Goal: Task Accomplishment & Management: Manage account settings

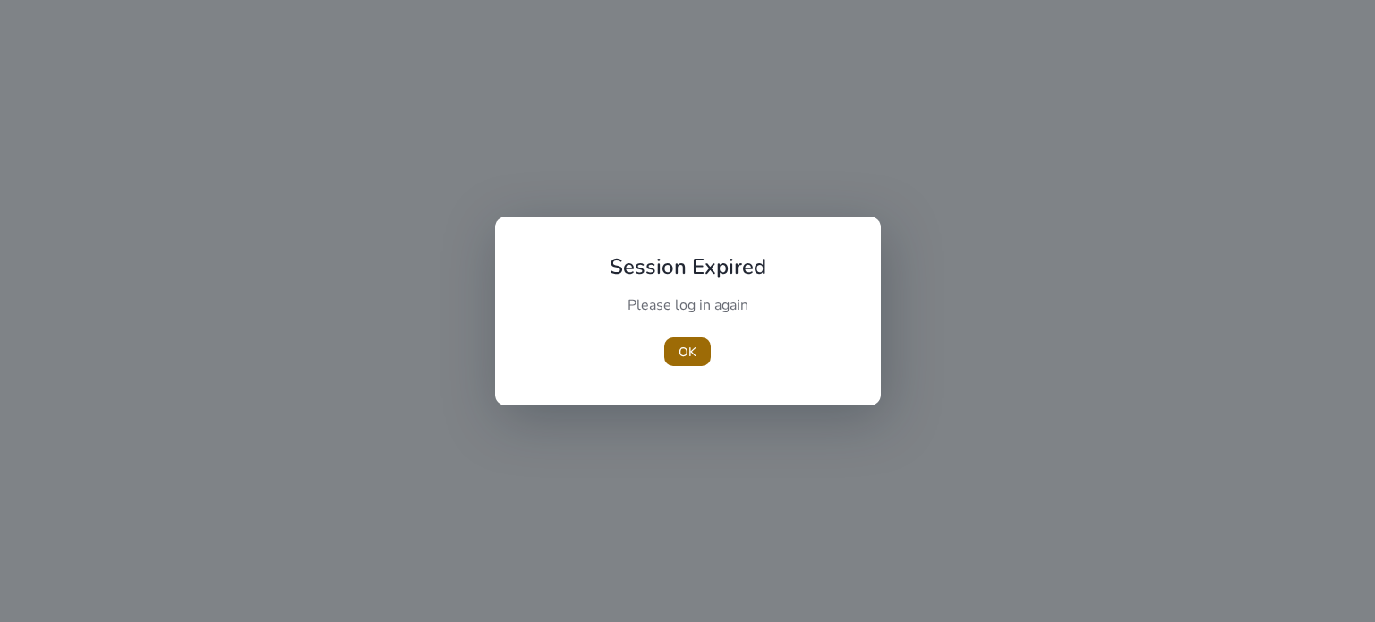
click at [684, 352] on span "OK" at bounding box center [688, 352] width 18 height 19
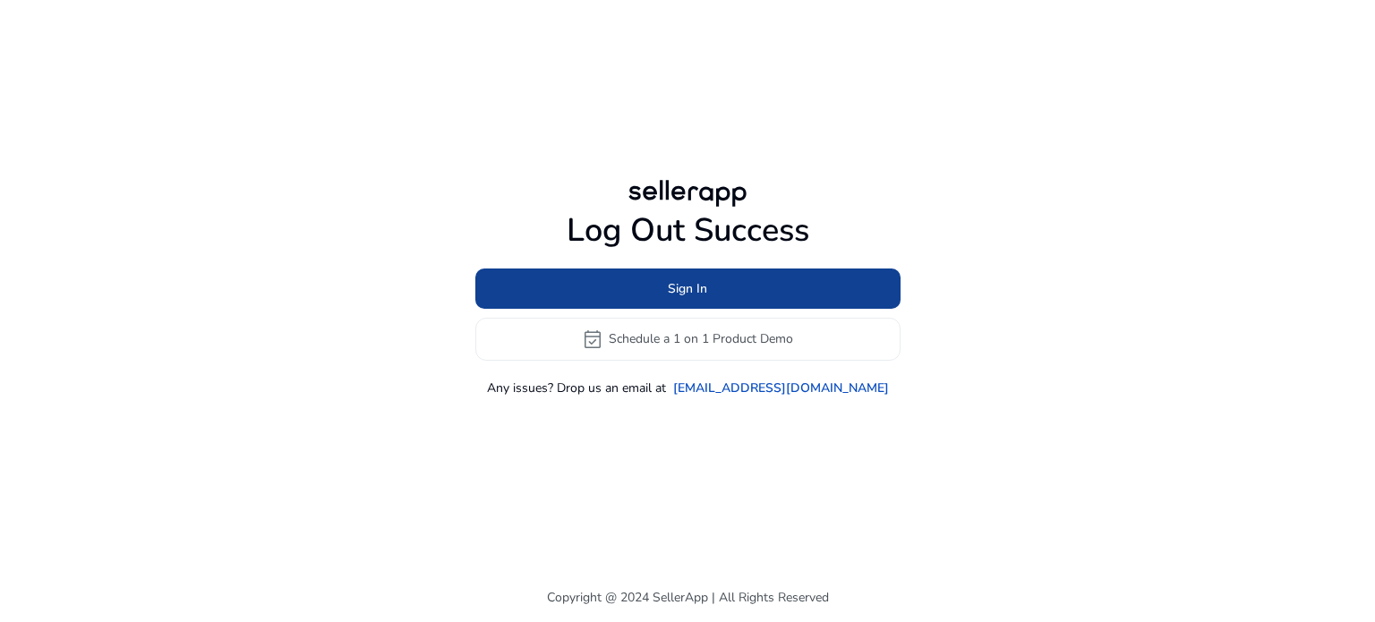
click at [652, 281] on span at bounding box center [687, 288] width 425 height 43
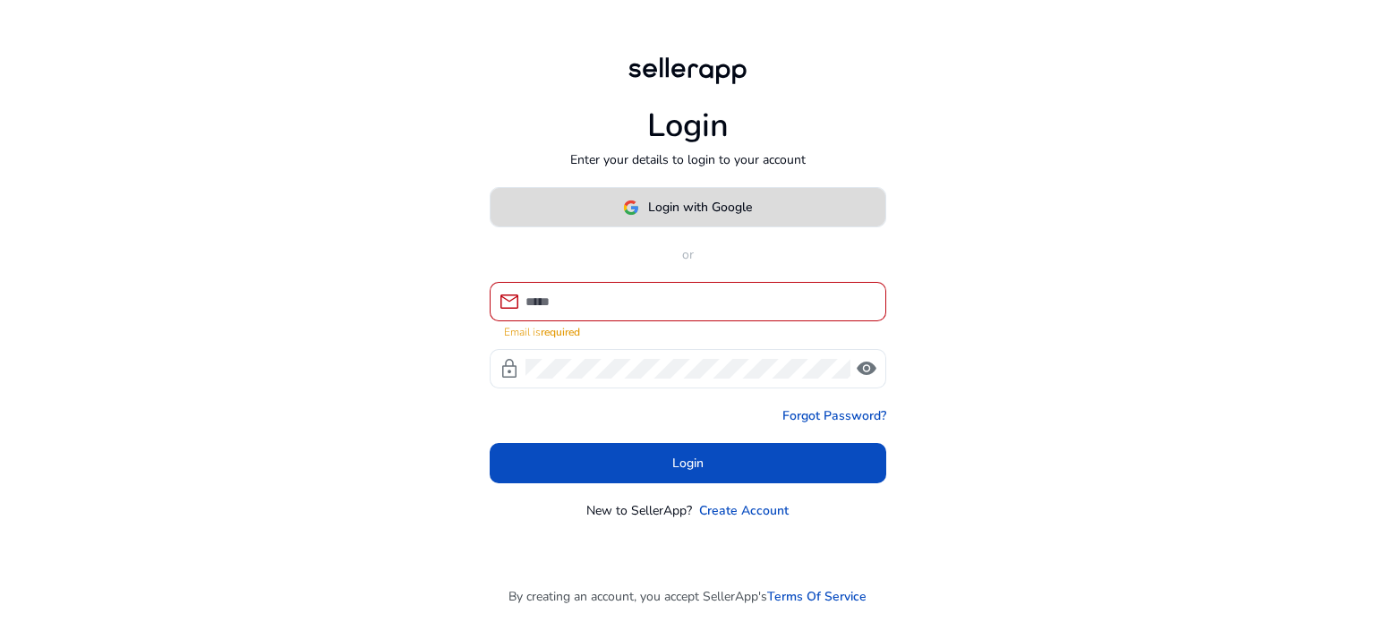
click at [629, 225] on button "Login with Google" at bounding box center [688, 207] width 397 height 40
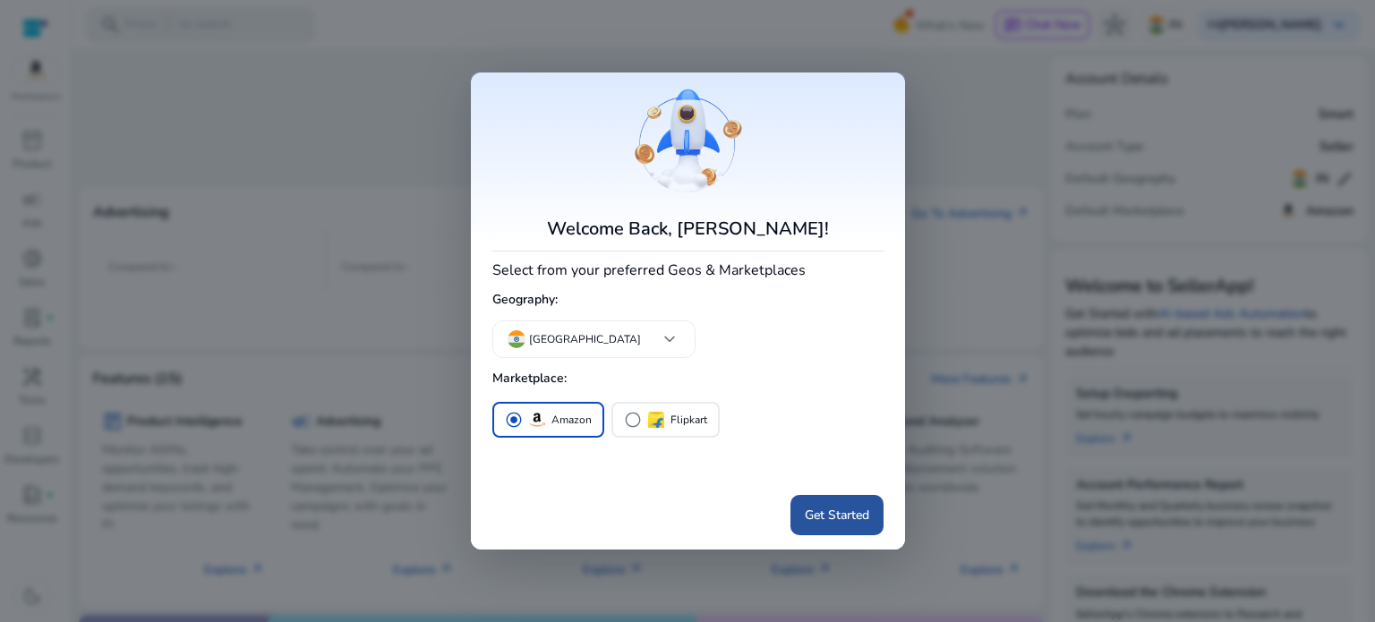
click at [834, 521] on span "Get Started" at bounding box center [837, 515] width 64 height 19
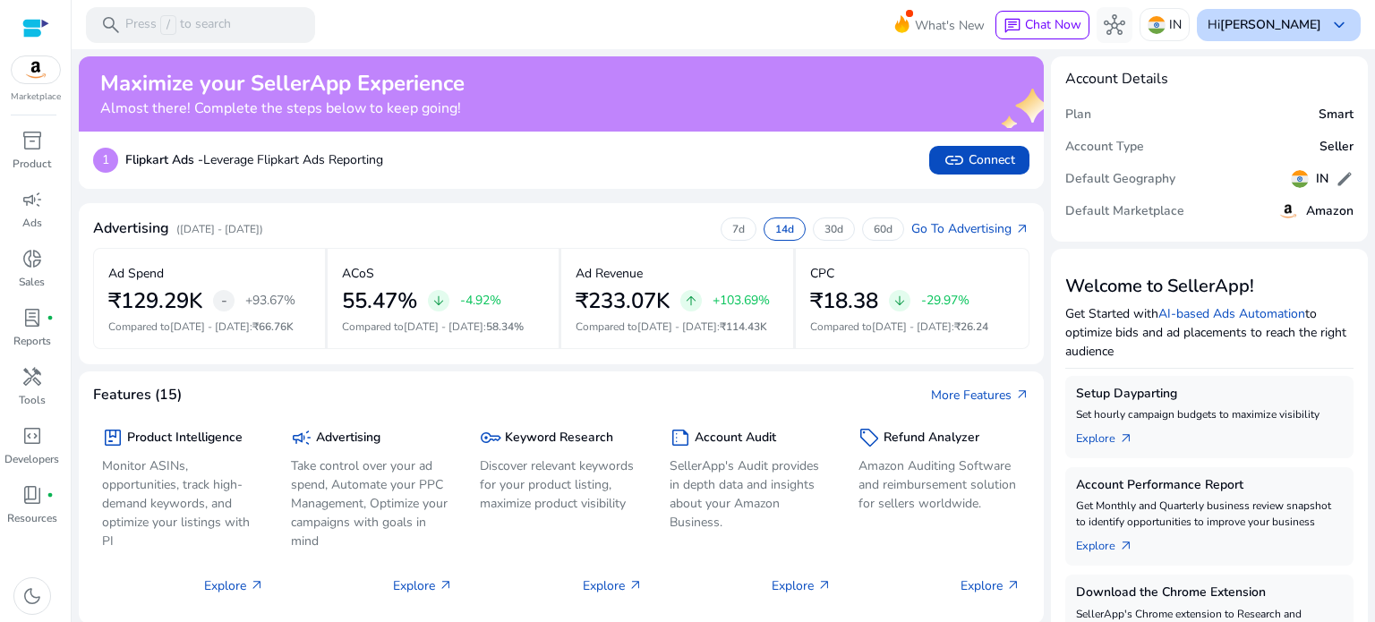
click at [1329, 25] on span "keyboard_arrow_down" at bounding box center [1338, 24] width 21 height 21
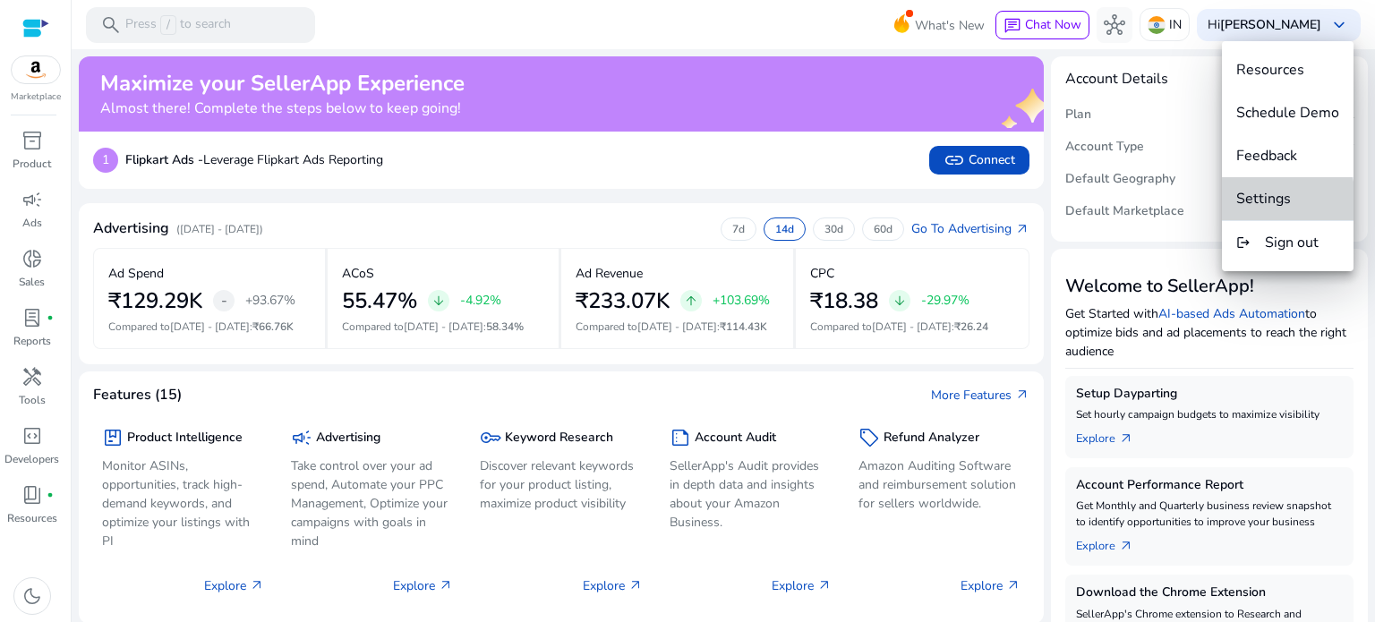
click at [1265, 203] on span "Settings" at bounding box center [1263, 199] width 55 height 20
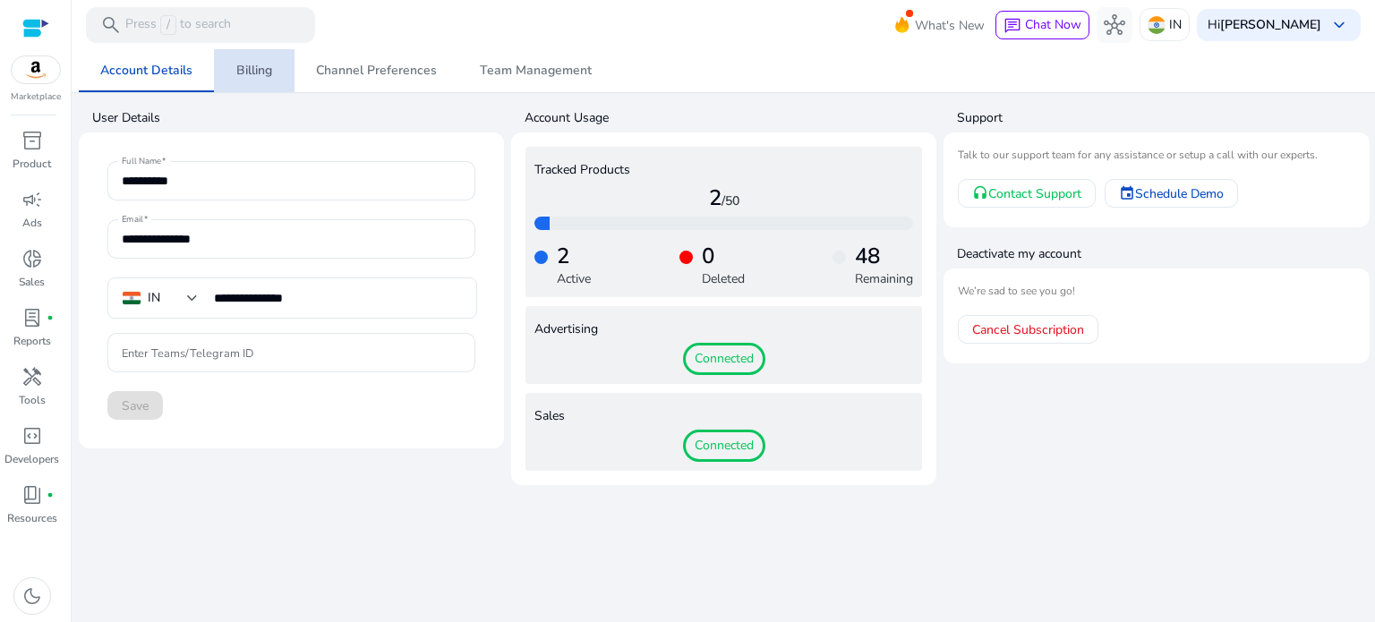
click at [247, 73] on span "Billing" at bounding box center [254, 70] width 36 height 13
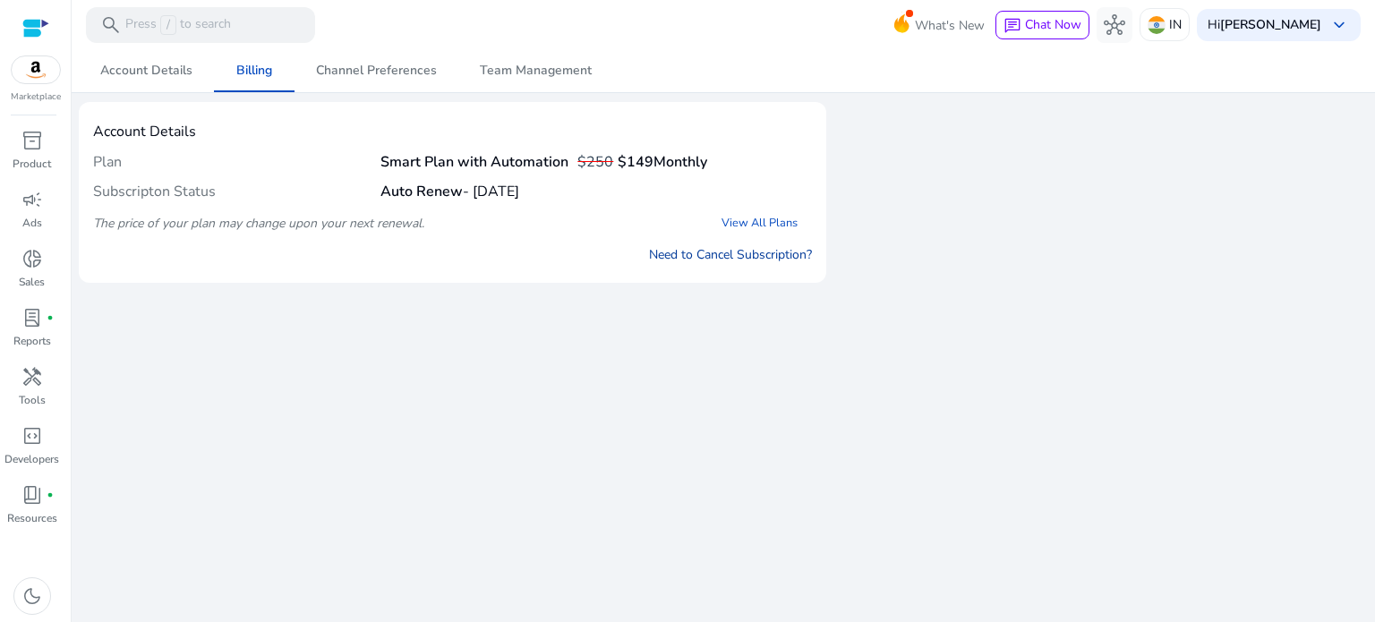
click at [698, 257] on link "Need to Cancel Subscription?" at bounding box center [730, 254] width 163 height 19
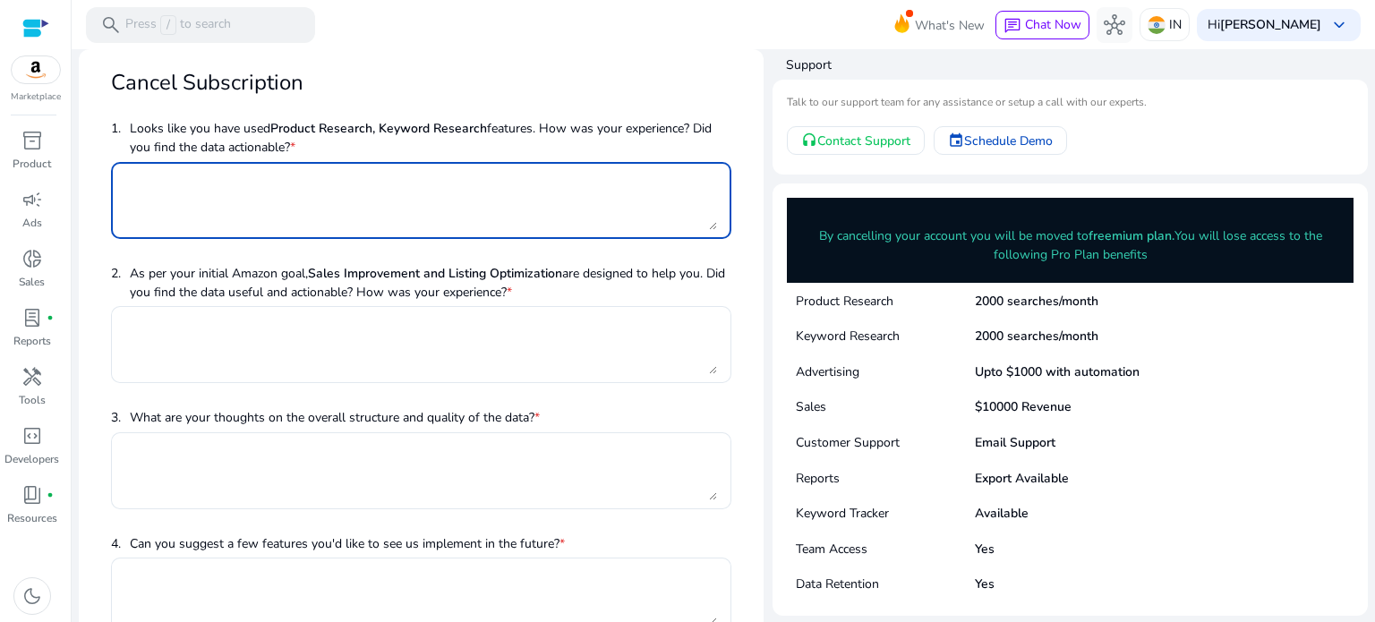
click at [216, 212] on textarea at bounding box center [421, 200] width 592 height 59
type textarea "***"
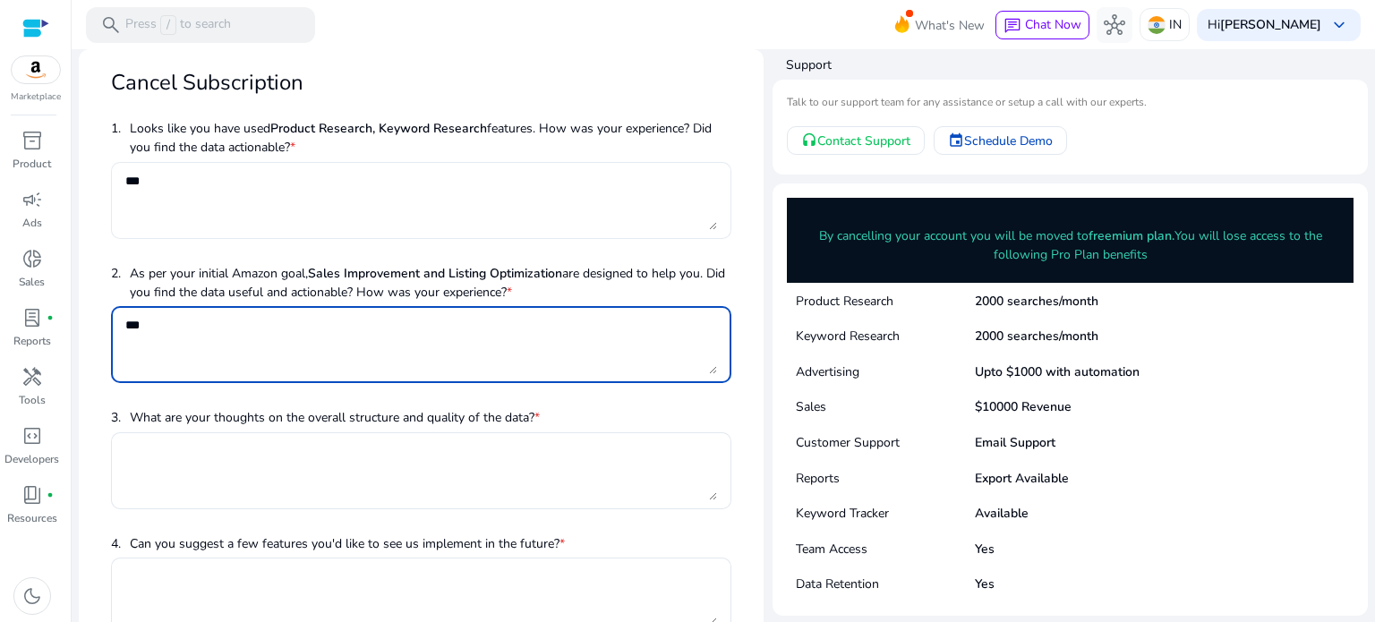
type textarea "***"
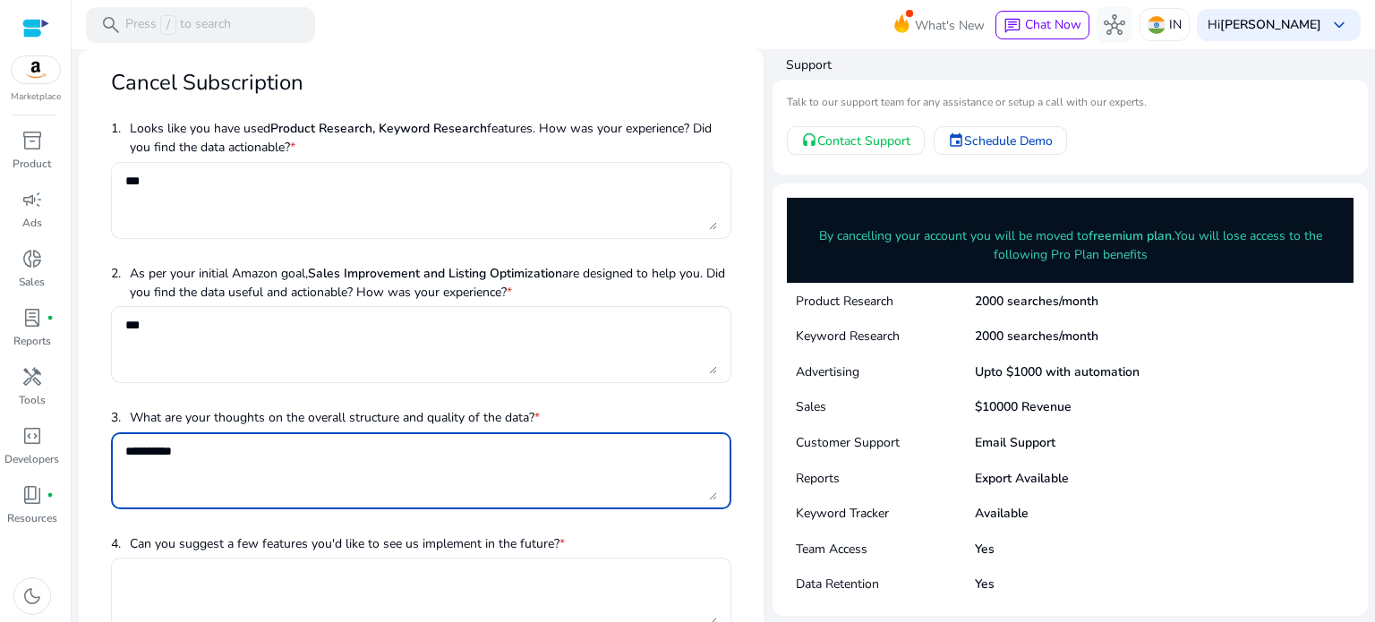
type textarea "**********"
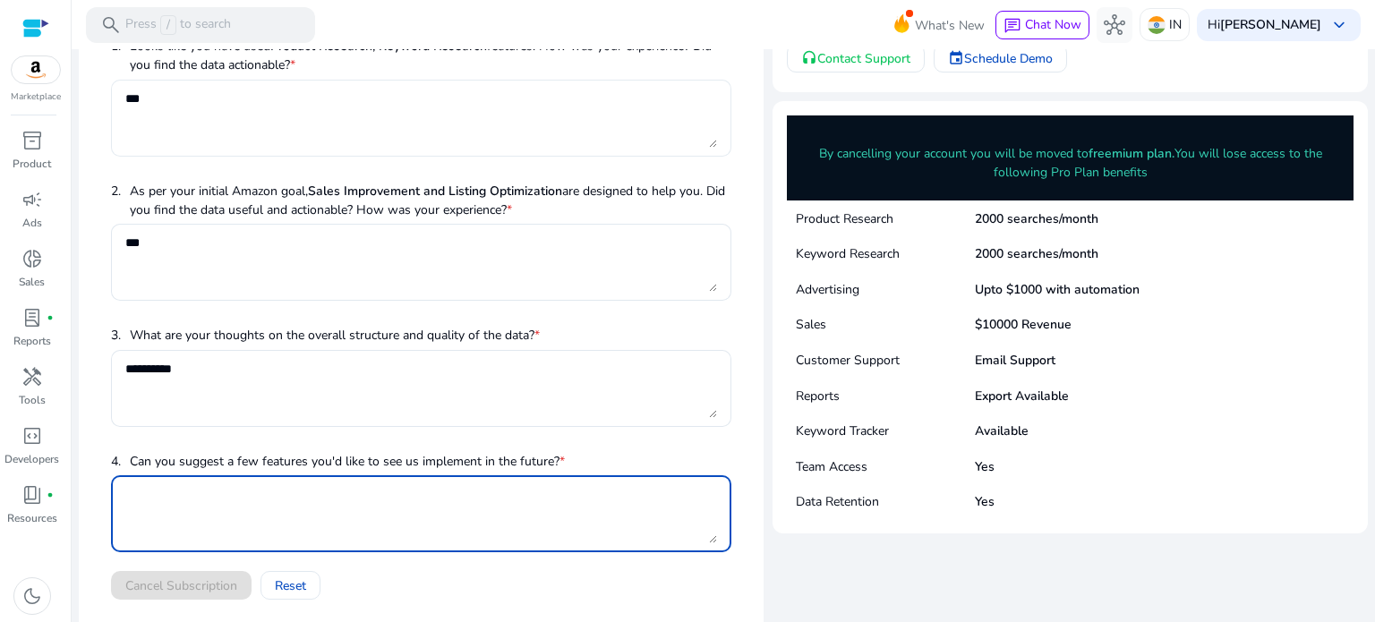
scroll to position [93, 0]
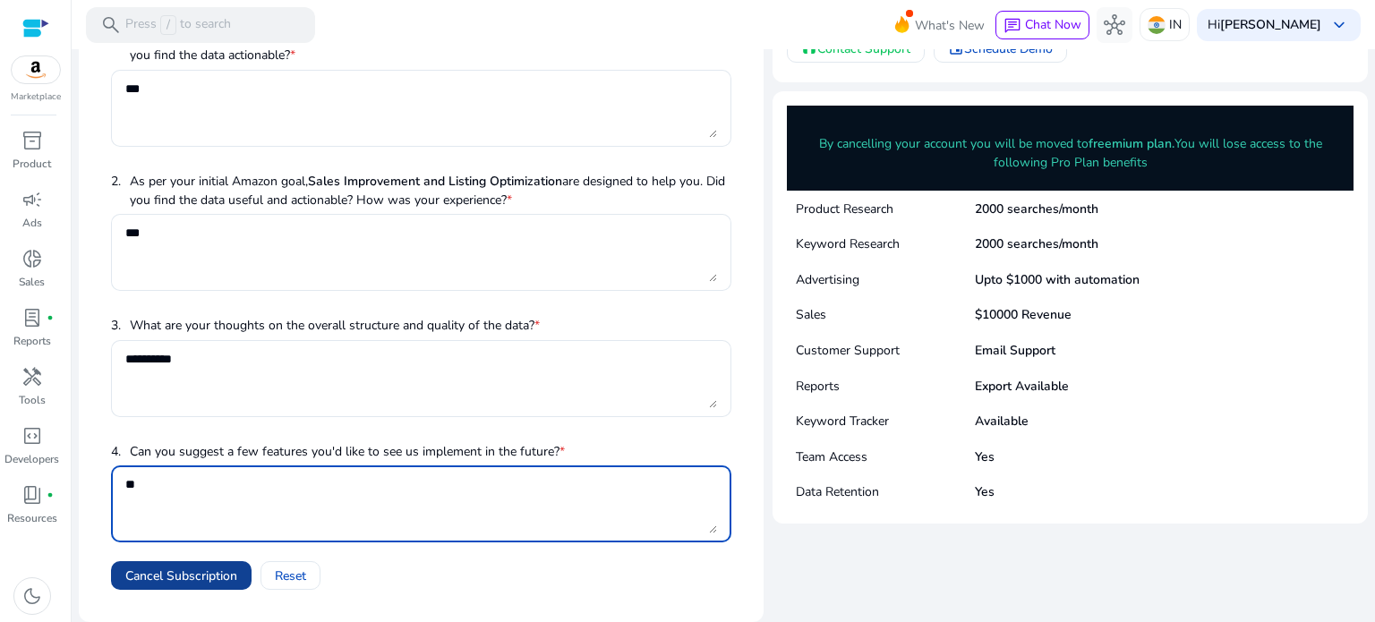
type textarea "**"
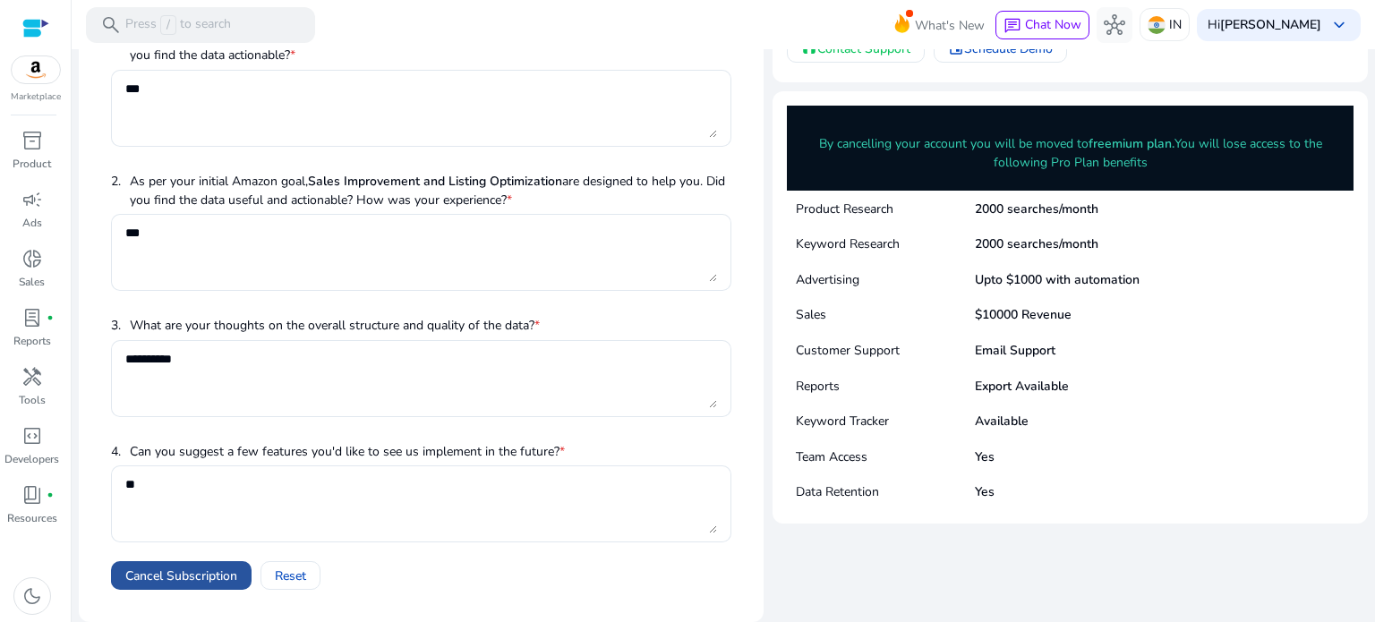
click at [167, 578] on span "Cancel Subscription" at bounding box center [181, 576] width 112 height 19
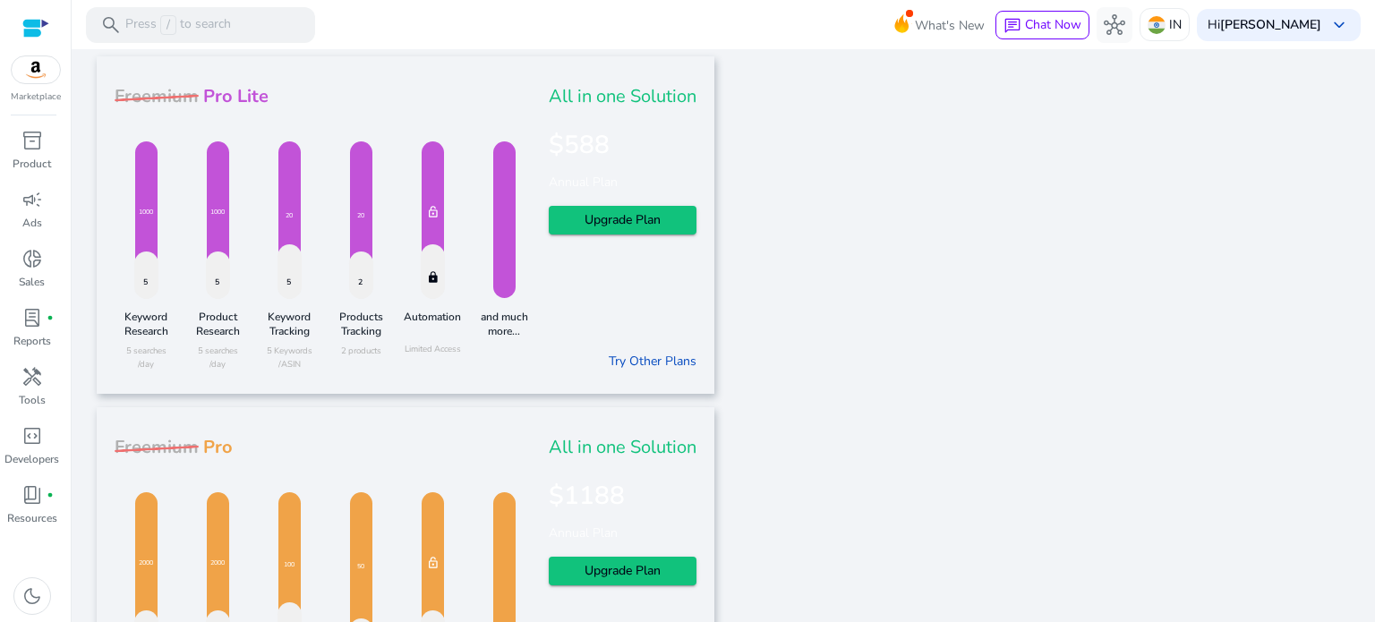
scroll to position [0, 0]
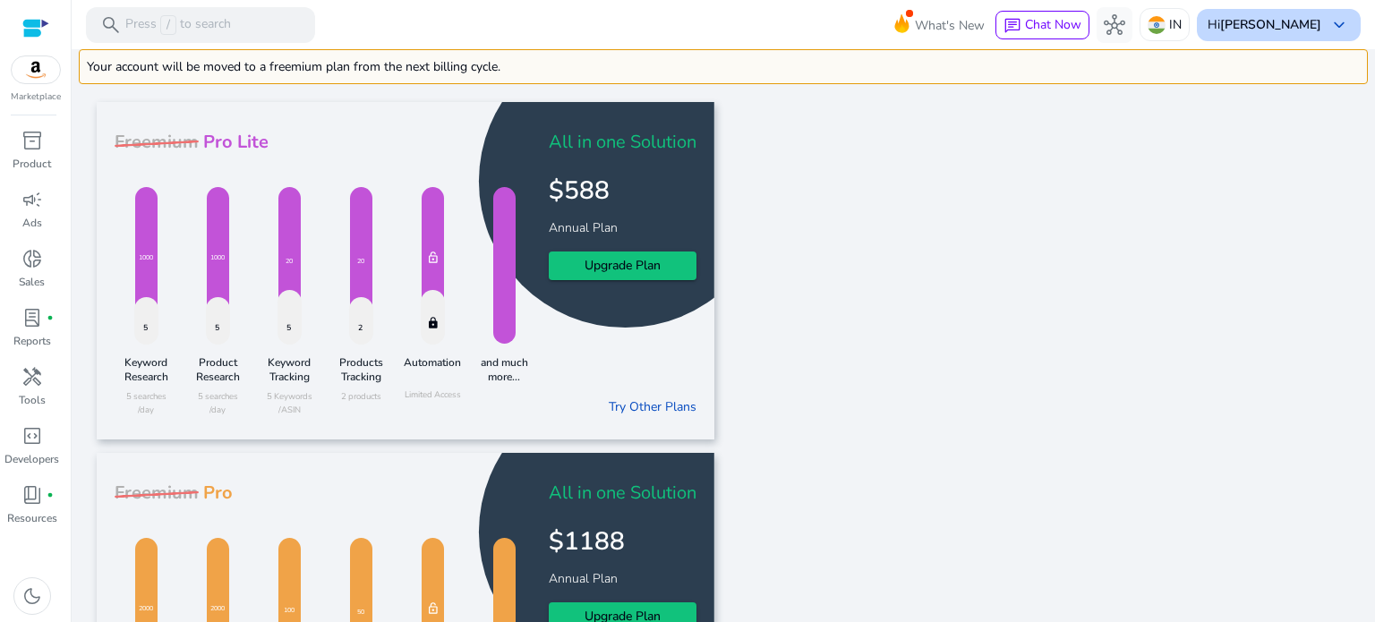
click at [1278, 28] on b "[PERSON_NAME]" at bounding box center [1270, 24] width 101 height 17
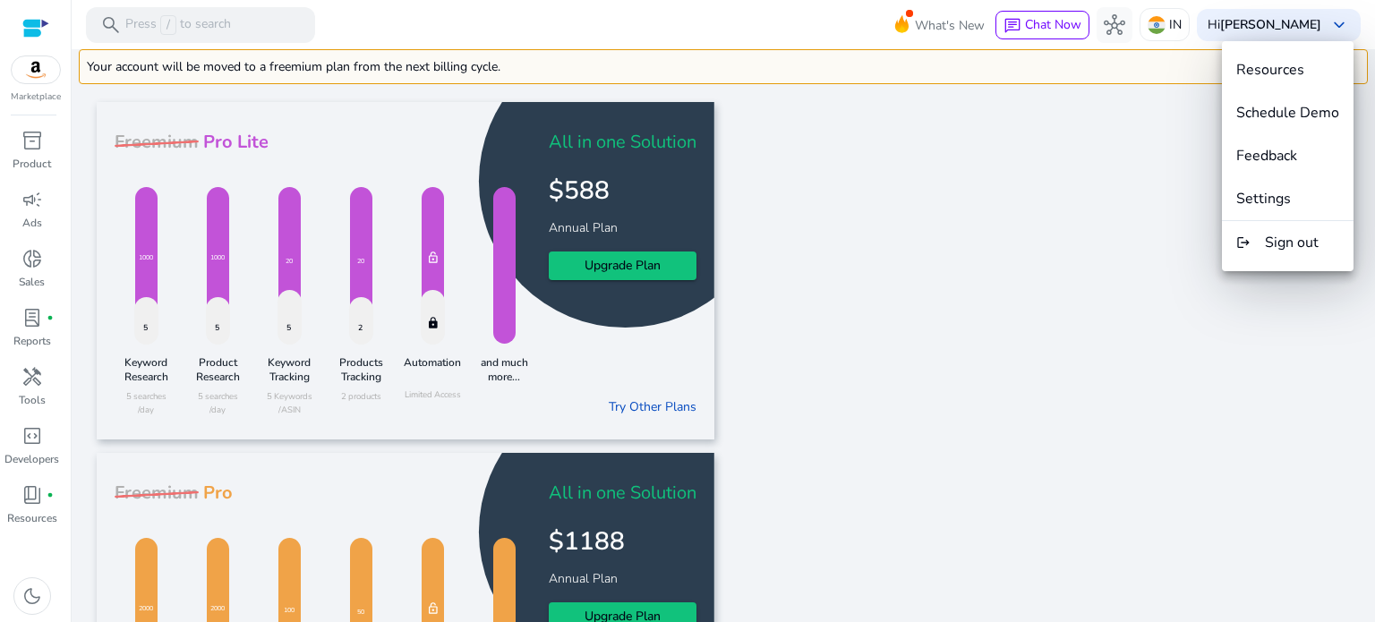
click at [1089, 220] on div at bounding box center [687, 311] width 1375 height 622
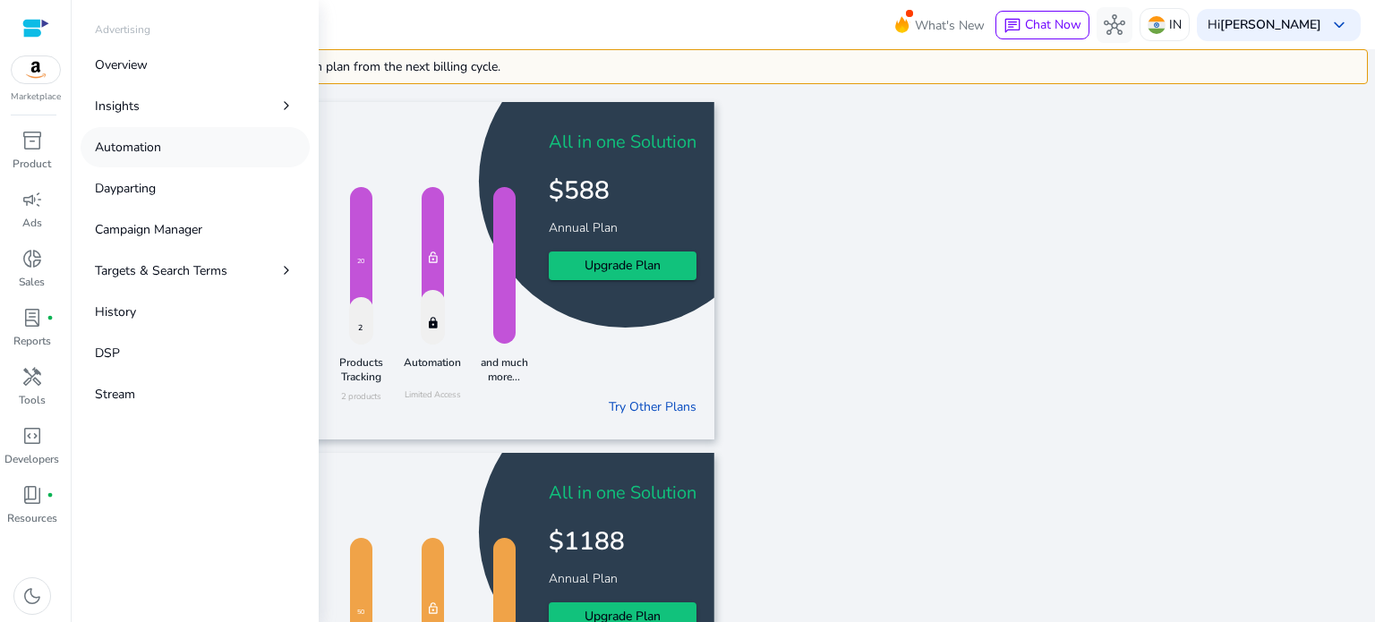
click at [170, 146] on link "Automation" at bounding box center [195, 147] width 229 height 40
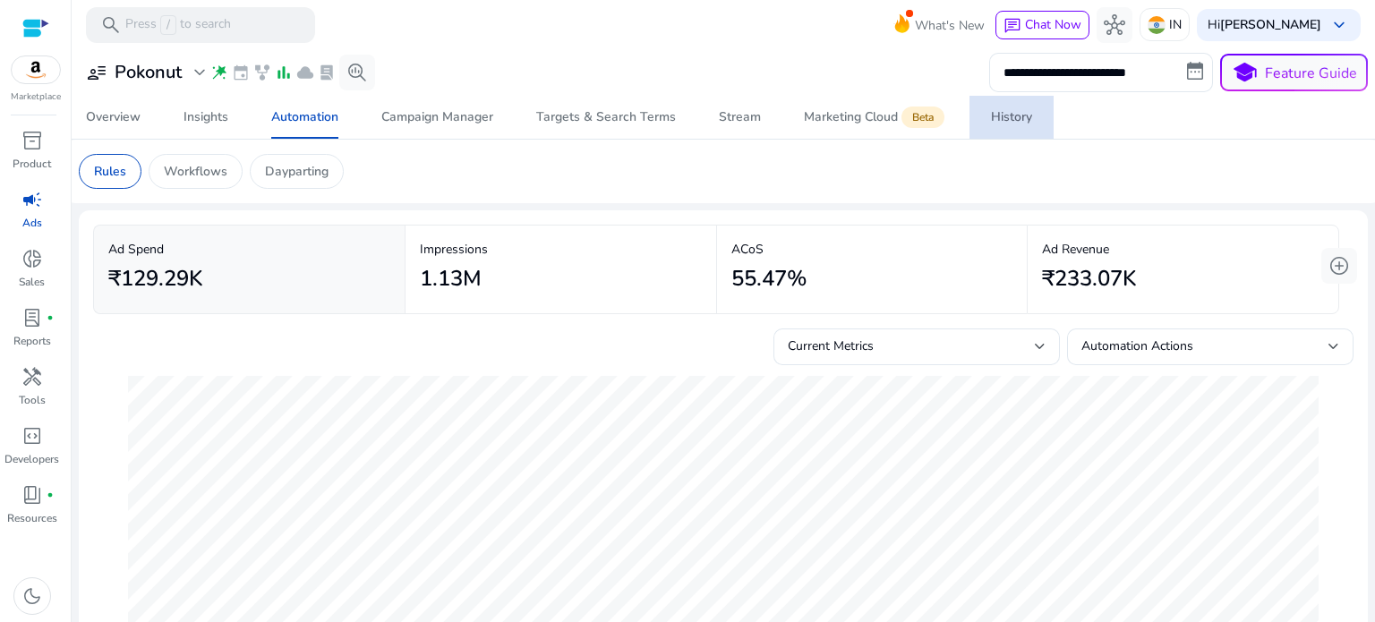
click at [999, 114] on div "History" at bounding box center [1011, 117] width 41 height 13
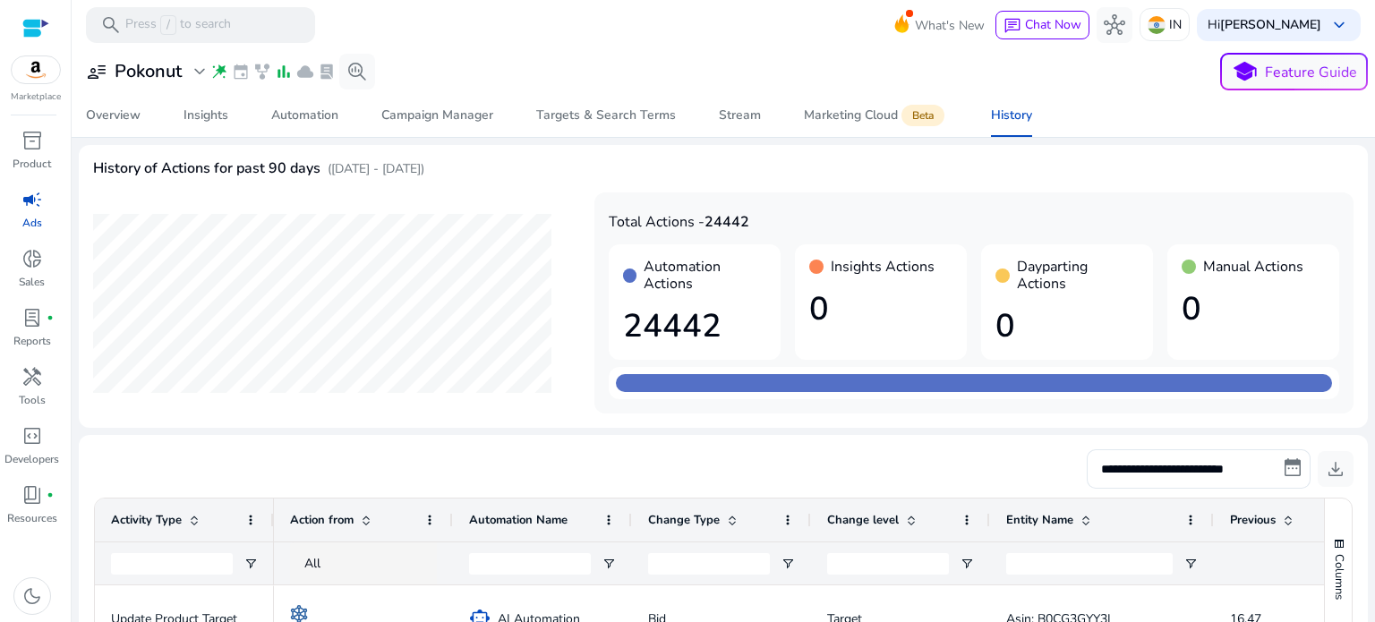
click at [726, 457] on div "**********" at bounding box center [723, 468] width 1260 height 39
click at [23, 594] on span "dark_mode" at bounding box center [31, 595] width 21 height 21
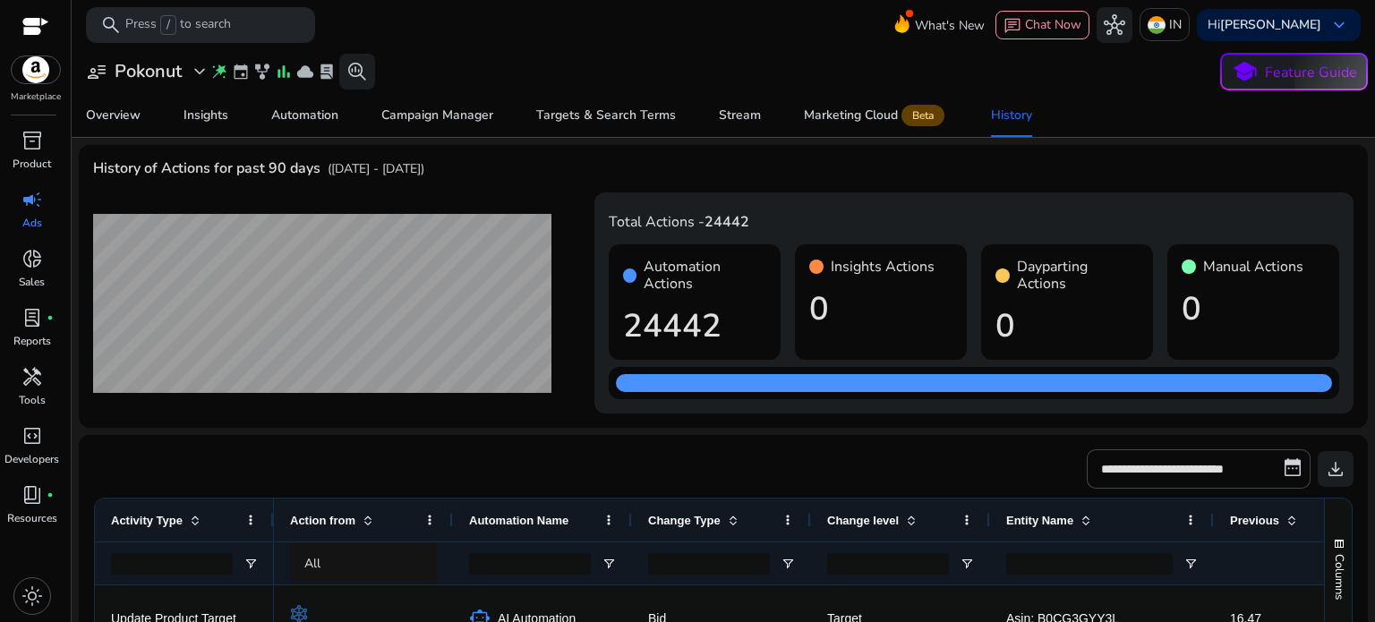
click at [29, 28] on div at bounding box center [35, 28] width 27 height 21
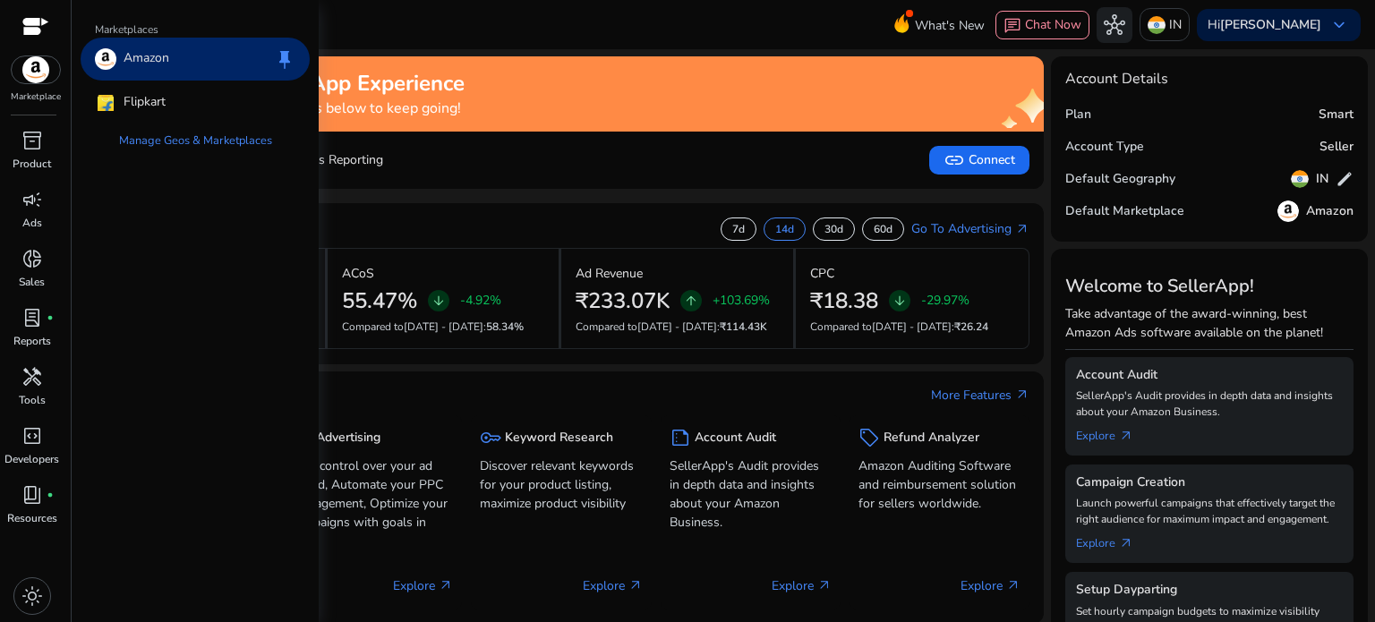
click at [32, 72] on img at bounding box center [36, 69] width 48 height 27
click at [164, 63] on p "Amazon" at bounding box center [147, 58] width 46 height 21
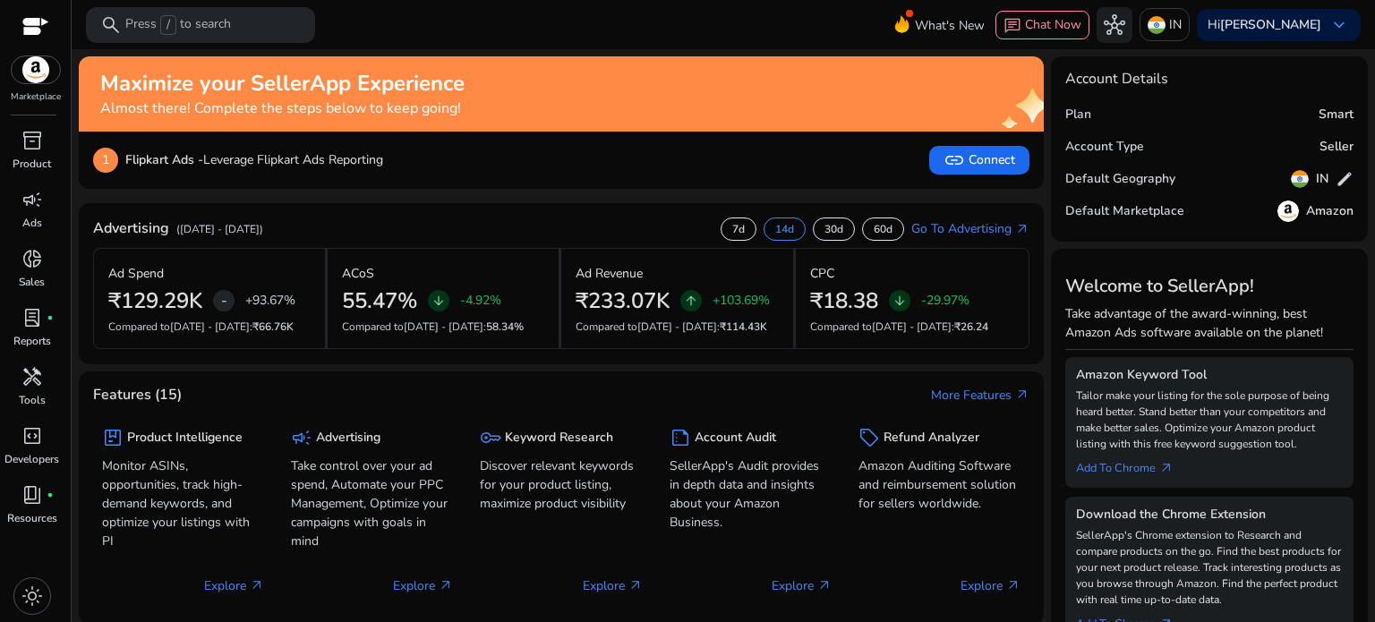
click at [526, 17] on mat-toolbar "search Press / to search What's New chat Chat Now hub IN Hi Raj Sharma keyboard…" at bounding box center [723, 24] width 1303 height 49
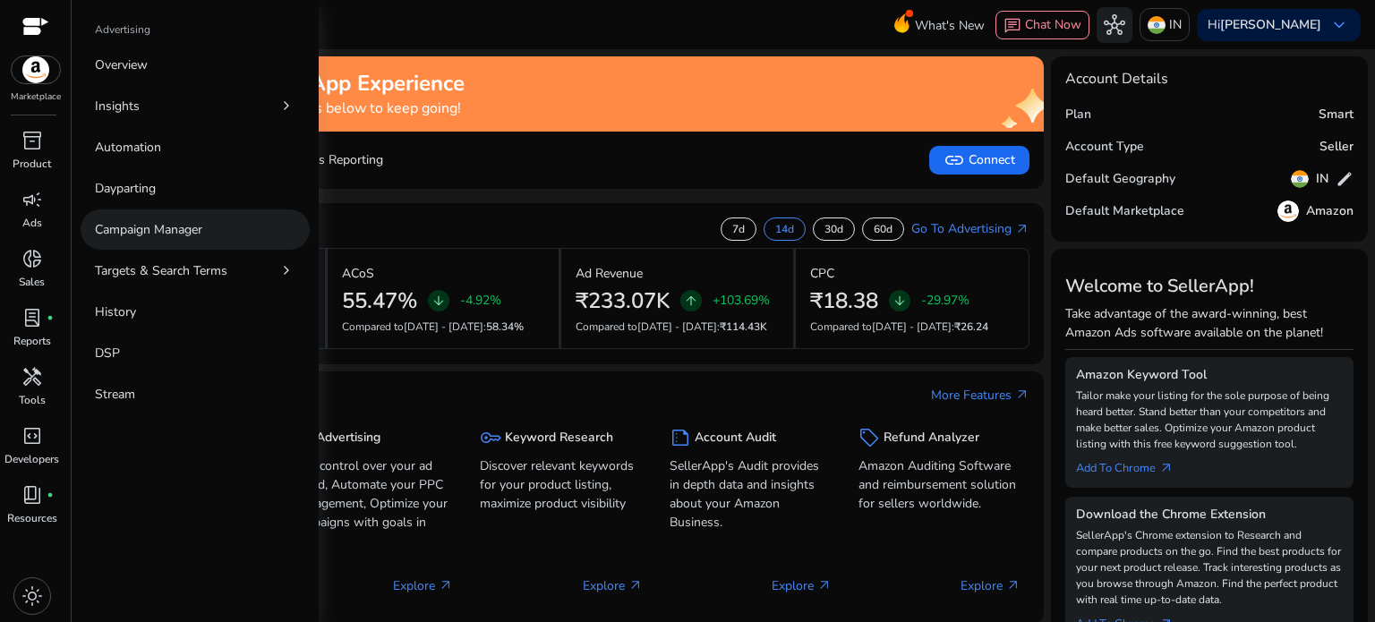
click at [152, 233] on p "Campaign Manager" at bounding box center [148, 229] width 107 height 19
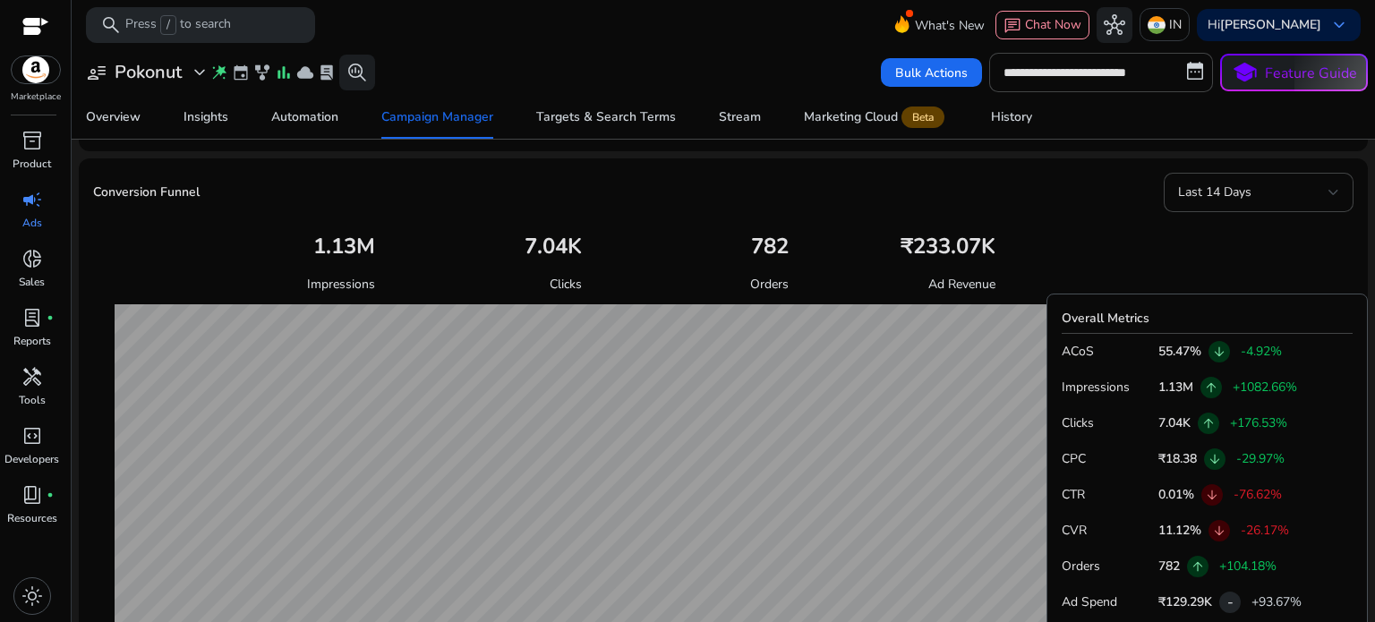
scroll to position [174, 0]
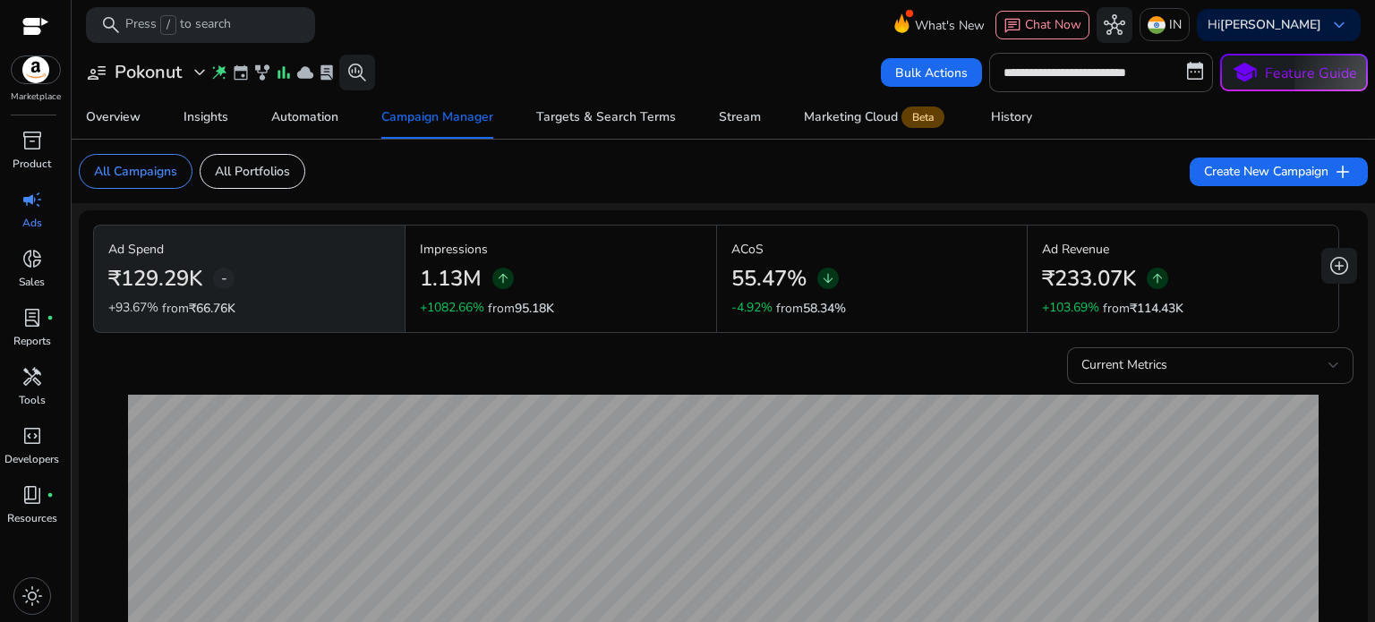
click at [605, 10] on mat-toolbar "search Press / to search What's New chat Chat Now hub IN Hi Raj Sharma keyboard…" at bounding box center [723, 24] width 1303 height 49
click at [578, 46] on mat-toolbar "search Press / to search What's New chat Chat Now hub IN Hi Raj Sharma keyboard…" at bounding box center [723, 24] width 1303 height 49
click at [1251, 23] on b "[PERSON_NAME]" at bounding box center [1270, 24] width 101 height 17
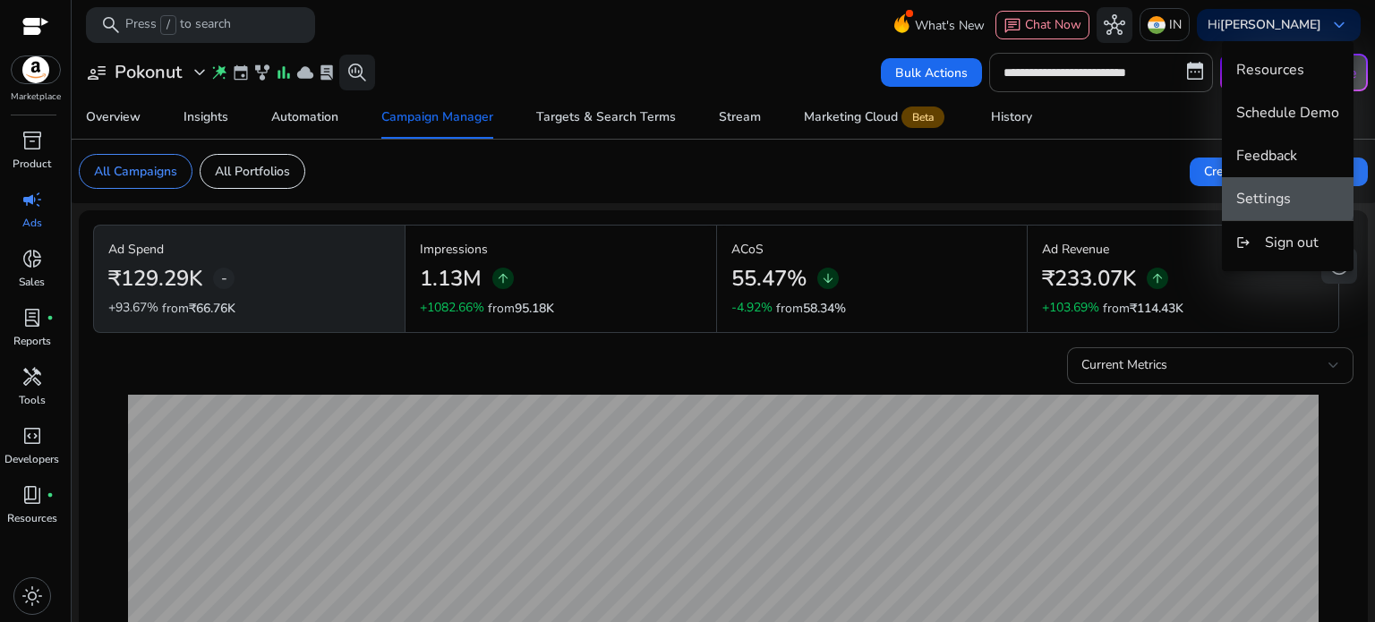
click at [1285, 190] on span "Settings" at bounding box center [1263, 199] width 55 height 20
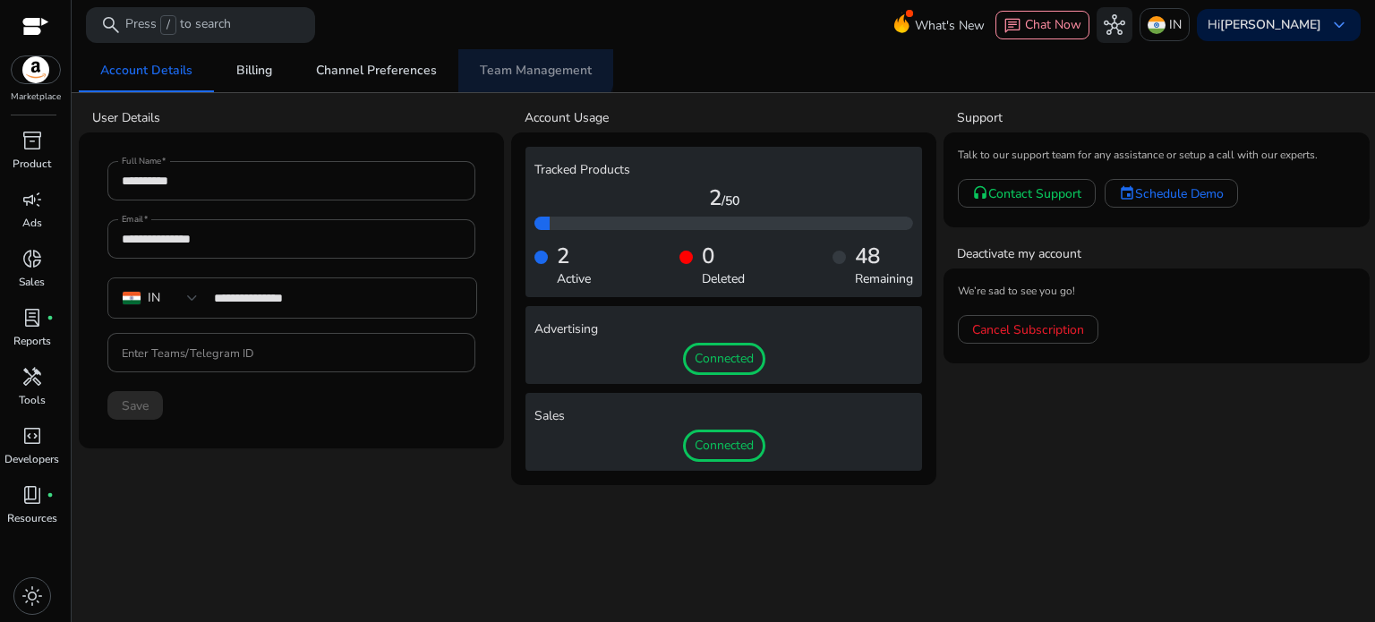
click at [498, 54] on span "Team Management" at bounding box center [536, 70] width 112 height 43
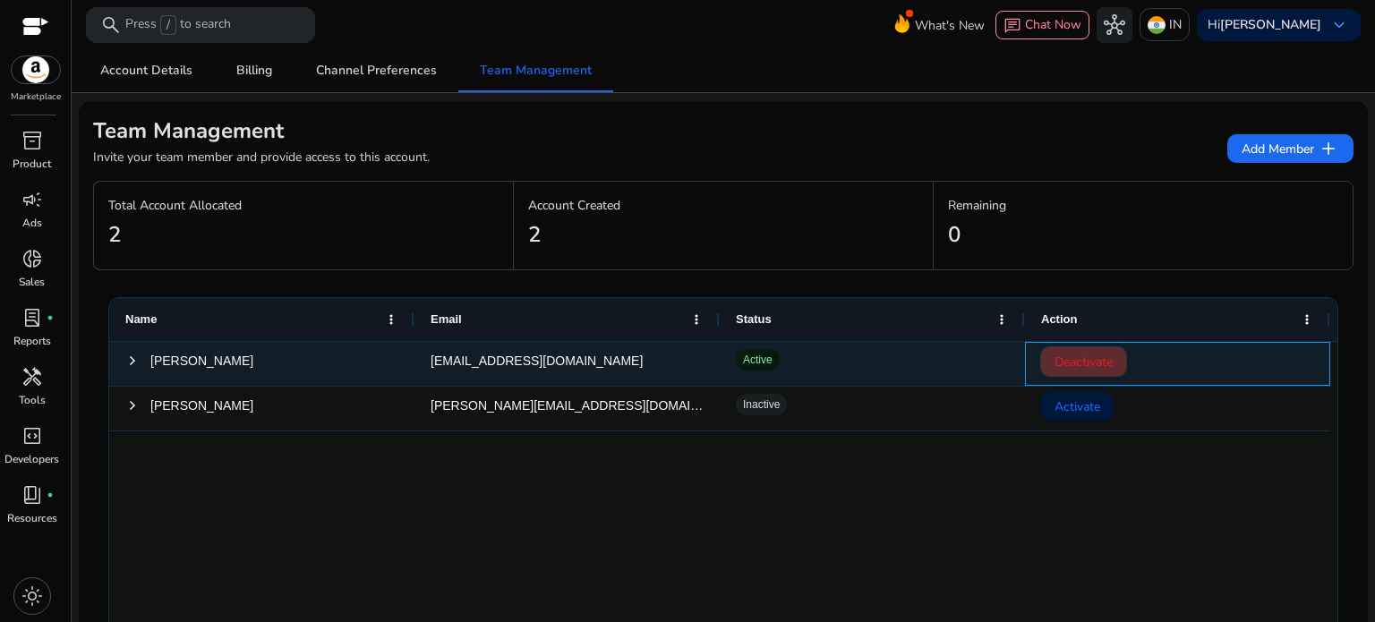
click at [1072, 363] on span "Deactivate" at bounding box center [1084, 362] width 58 height 37
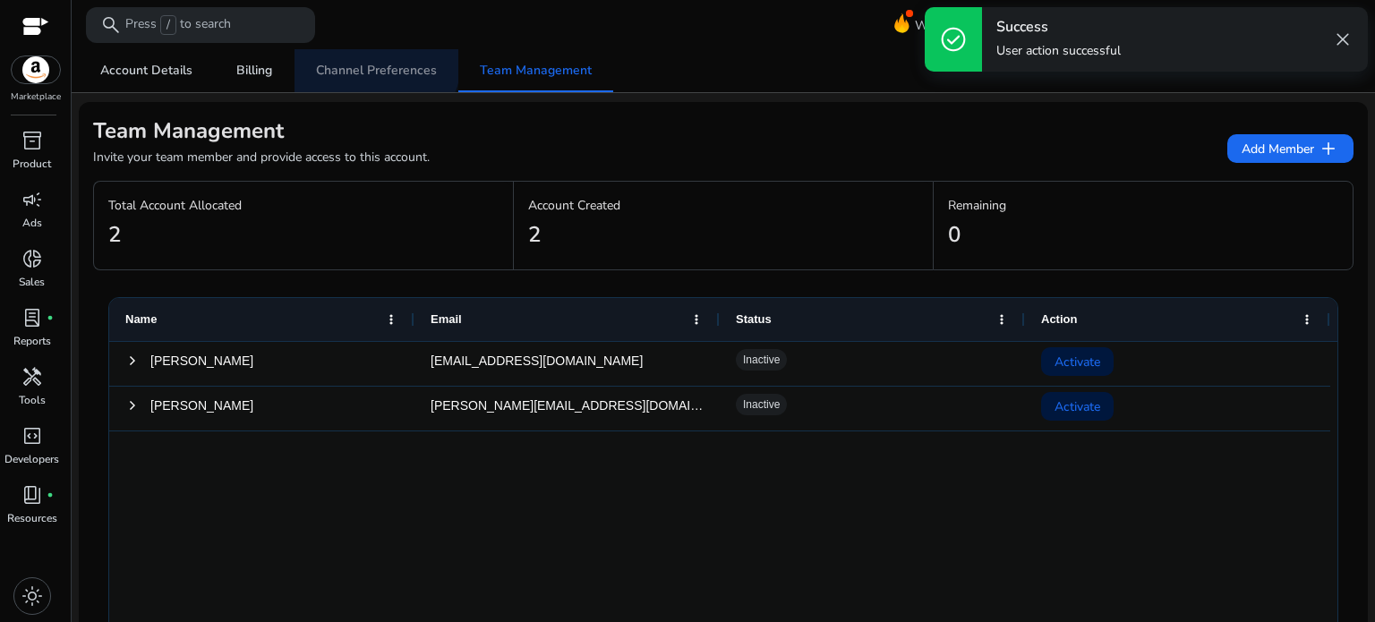
click at [360, 56] on span "Channel Preferences" at bounding box center [376, 70] width 121 height 43
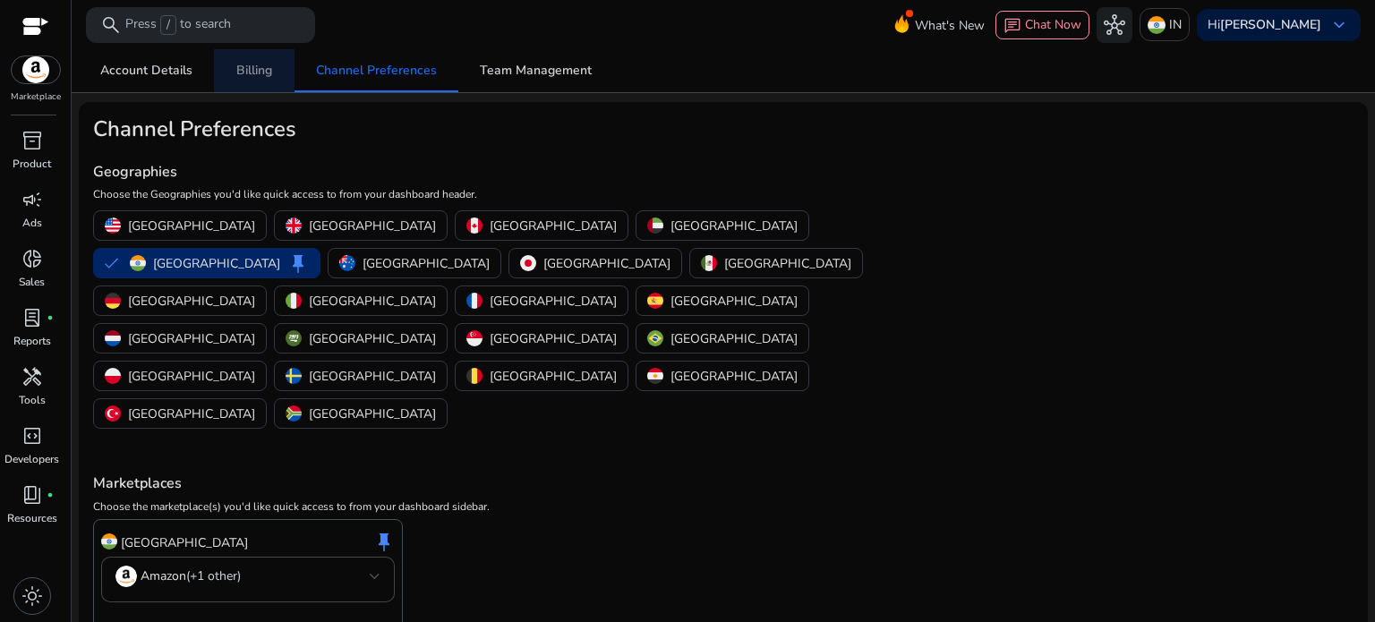
click at [259, 66] on span "Billing" at bounding box center [254, 70] width 36 height 13
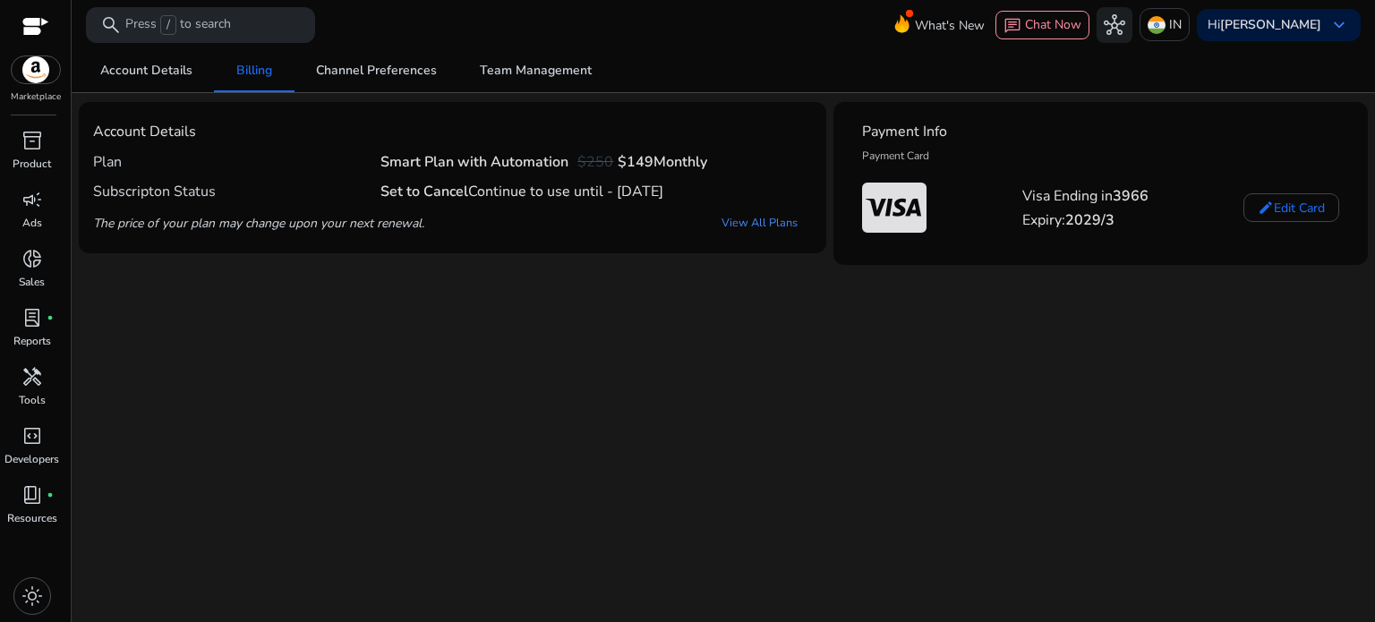
click at [921, 313] on div "We are getting things ready for you... Account Details Billing Channel Preferen…" at bounding box center [723, 335] width 1289 height 573
click at [1102, 294] on div "We are getting things ready for you... Account Details Billing Channel Preferen…" at bounding box center [723, 335] width 1289 height 573
click at [892, 318] on div "We are getting things ready for you... Account Details Billing Channel Preferen…" at bounding box center [723, 335] width 1289 height 573
click at [739, 275] on div "We are getting things ready for you... Account Details Billing Channel Preferen…" at bounding box center [723, 335] width 1289 height 573
click at [395, 319] on div "We are getting things ready for you... Account Details Billing Channel Preferen…" at bounding box center [723, 335] width 1289 height 573
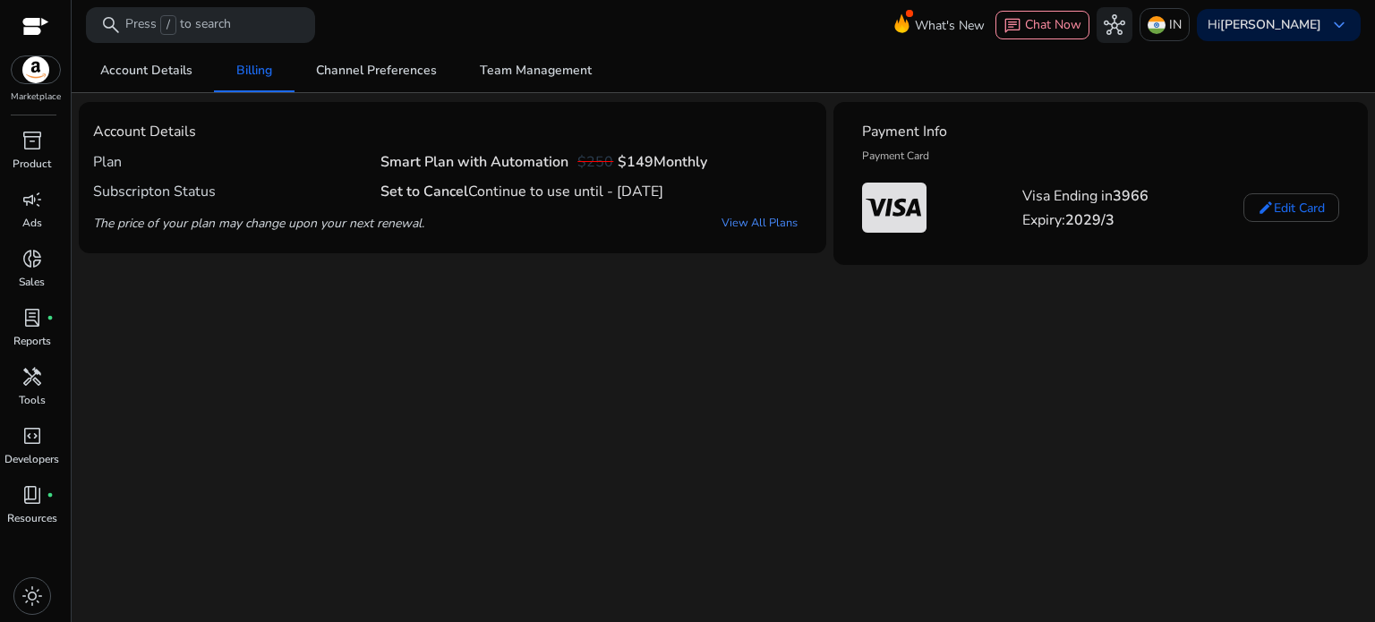
click at [139, 286] on div "We are getting things ready for you... Account Details Billing Channel Preferen…" at bounding box center [723, 335] width 1289 height 573
click at [337, 297] on div "We are getting things ready for you... Account Details Billing Channel Preferen…" at bounding box center [723, 335] width 1289 height 573
click at [562, 315] on div "We are getting things ready for you... Account Details Billing Channel Preferen…" at bounding box center [723, 335] width 1289 height 573
